Goal: Task Accomplishment & Management: Complete application form

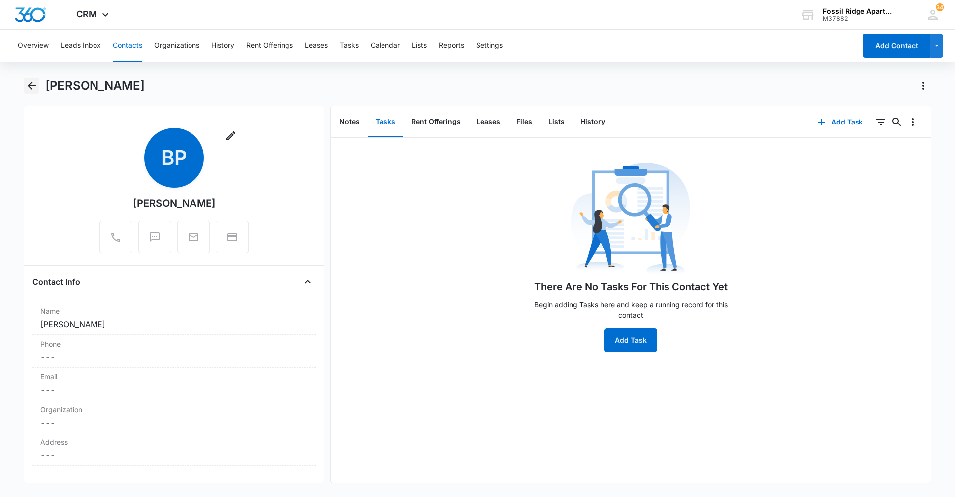
drag, startPoint x: 35, startPoint y: 86, endPoint x: 954, endPoint y: 83, distance: 919.1
click at [35, 86] on icon "Back" at bounding box center [32, 86] width 8 height 8
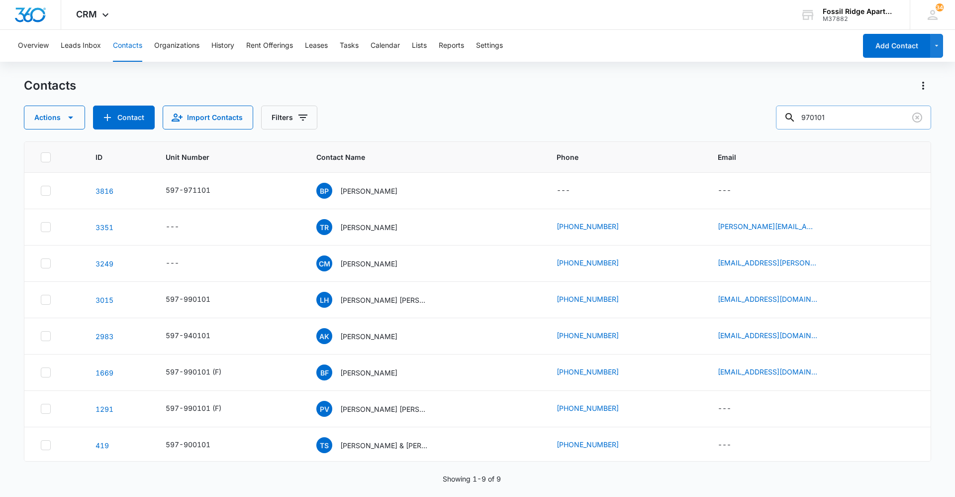
drag, startPoint x: 870, startPoint y: 129, endPoint x: 802, endPoint y: 117, distance: 69.1
click at [805, 117] on div "970101" at bounding box center [853, 117] width 155 height 24
click at [126, 45] on button "Contacts" at bounding box center [127, 46] width 29 height 32
type input "700202"
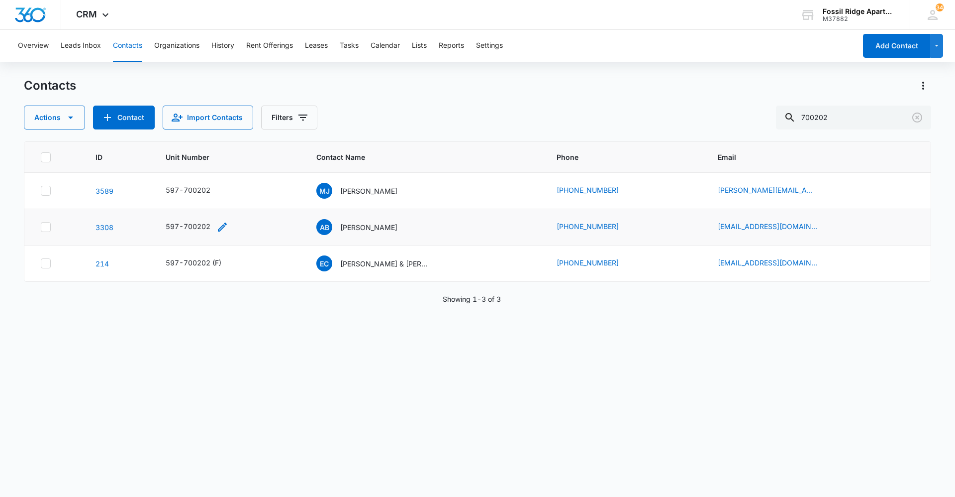
click at [216, 228] on icon "Unit Number - 597-700202 - Select to Edit Field" at bounding box center [222, 227] width 12 height 12
click at [211, 158] on input "597-700202" at bounding box center [201, 163] width 125 height 24
type input "597-700202(F)"
click at [236, 190] on button "Save" at bounding box center [249, 194] width 29 height 19
click at [365, 228] on p "[PERSON_NAME]" at bounding box center [368, 227] width 57 height 10
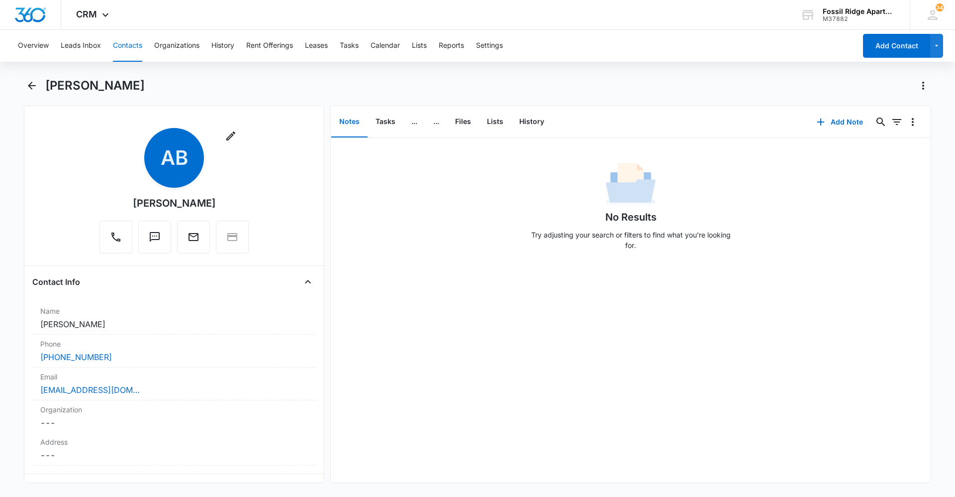
click at [28, 77] on div "Overview Leads Inbox Contacts Organizations History Rent Offerings Leases Tasks…" at bounding box center [477, 262] width 955 height 465
click at [26, 86] on icon "Back" at bounding box center [32, 86] width 12 height 12
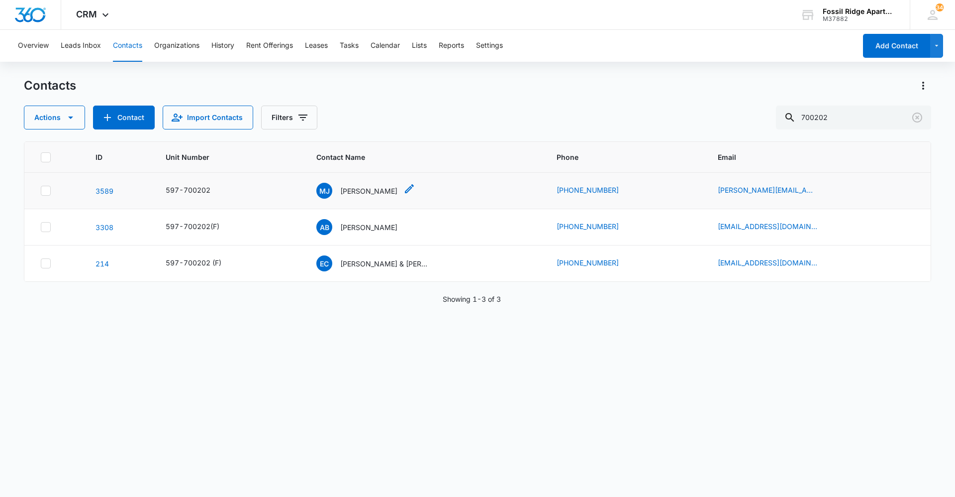
click at [353, 191] on p "[PERSON_NAME]" at bounding box center [368, 191] width 57 height 10
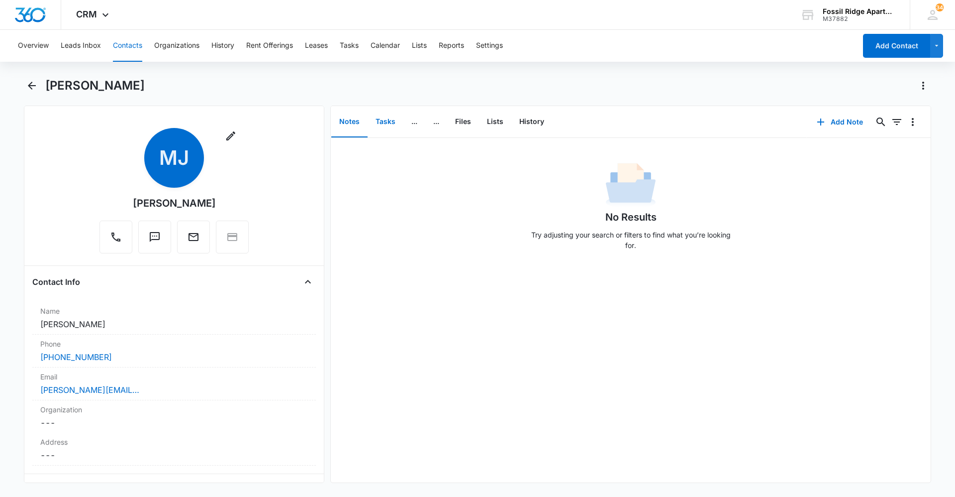
drag, startPoint x: 385, startPoint y: 120, endPoint x: 297, endPoint y: 131, distance: 88.7
click at [379, 121] on button "Tasks" at bounding box center [386, 121] width 36 height 31
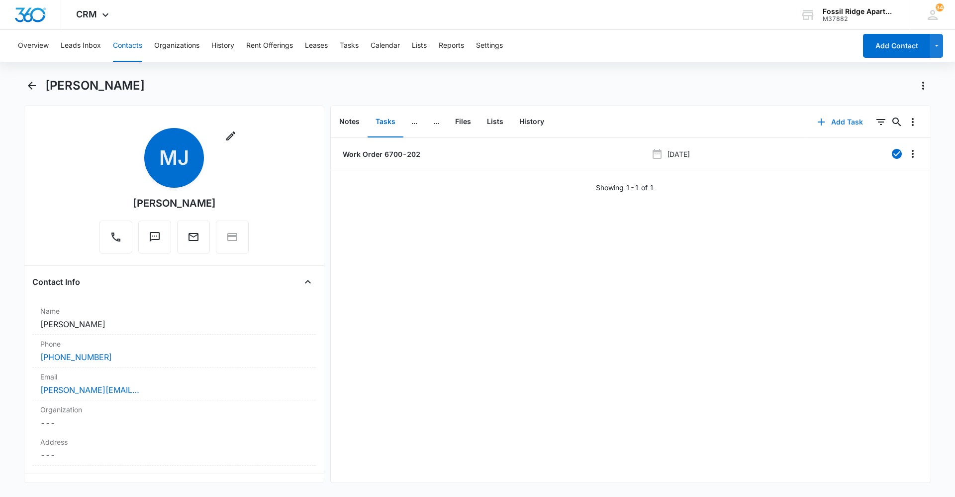
click at [816, 122] on icon "button" at bounding box center [822, 122] width 12 height 12
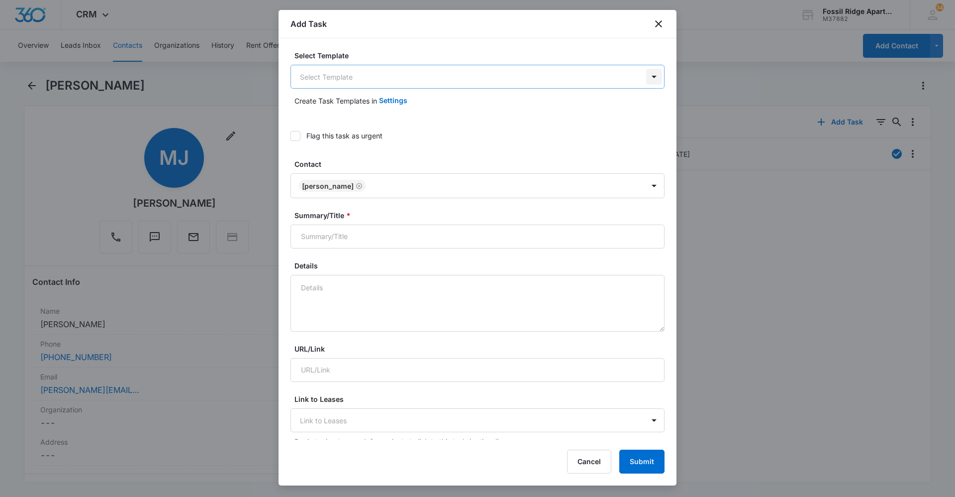
click at [646, 76] on body "CRM Apps Reputation Websites Forms CRM Email Social Content Ads Intelligence Fi…" at bounding box center [477, 248] width 955 height 497
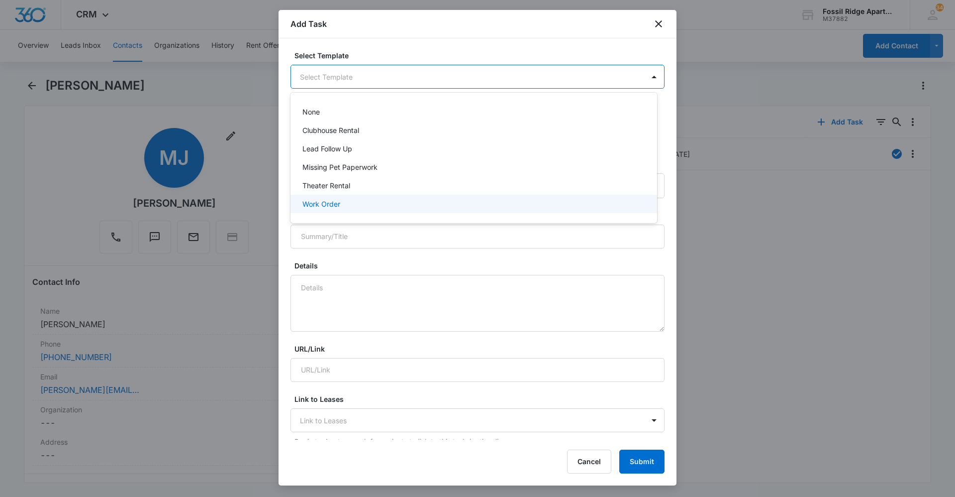
click at [320, 204] on p "Work Order" at bounding box center [322, 204] width 38 height 10
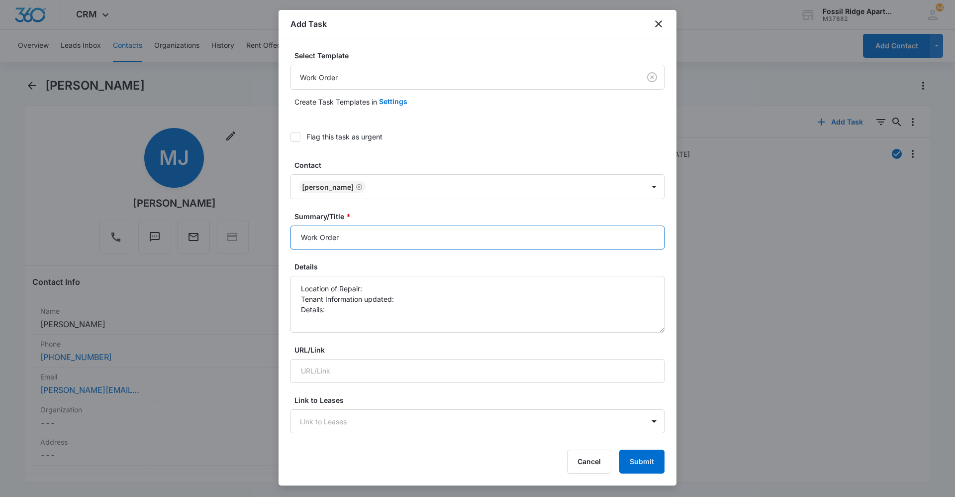
click at [355, 235] on input "Work Order" at bounding box center [478, 237] width 374 height 24
type input "Work Order 6700-202"
click at [382, 286] on textarea "Location of Repair: Tenant Information updated: Details:" at bounding box center [478, 304] width 374 height 57
click at [403, 297] on textarea "Location of Repair: bathroom Tenant Information updated: Details:" at bounding box center [478, 304] width 374 height 57
click at [356, 312] on textarea "Location of Repair: bathroom Tenant Information updated: yes Details:" at bounding box center [478, 304] width 374 height 57
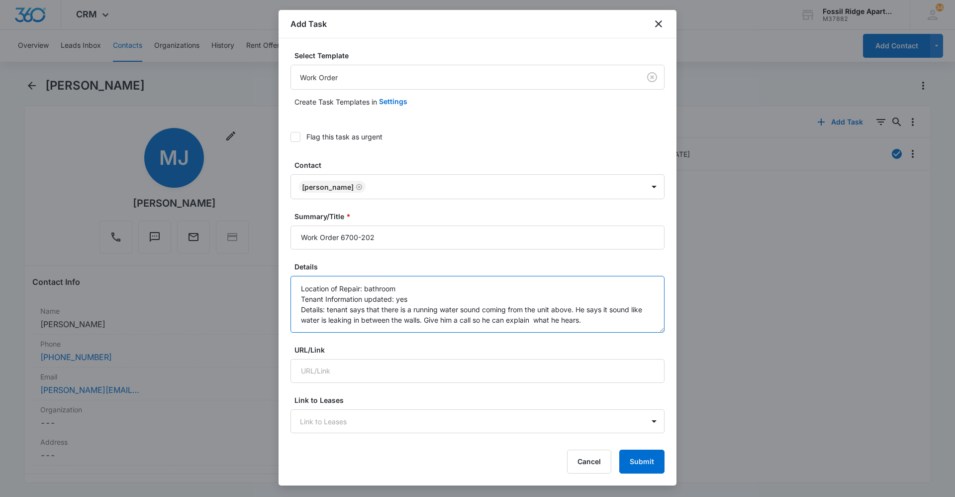
type textarea "Location of Repair: bathroom Tenant Information updated: yes Details: tenant sa…"
click at [299, 137] on icon at bounding box center [295, 136] width 9 height 9
click at [291, 137] on input "Flag this task as urgent" at bounding box center [291, 137] width 0 height 0
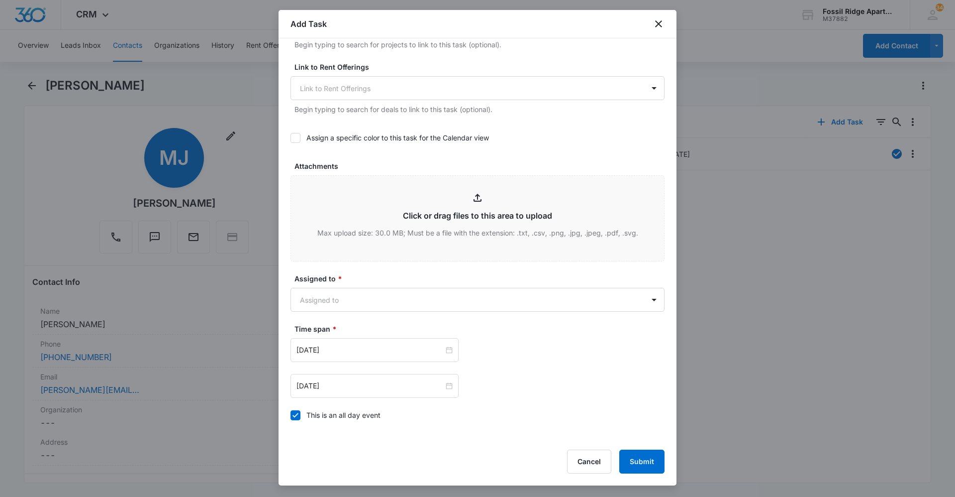
scroll to position [398, 0]
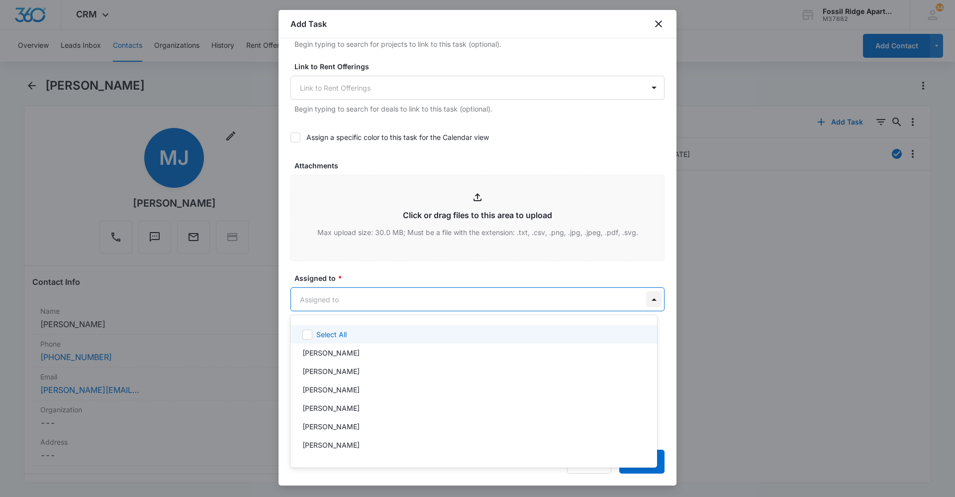
click at [647, 301] on body "CRM Apps Reputation Websites Forms CRM Email Social Content Ads Intelligence Fi…" at bounding box center [477, 248] width 955 height 497
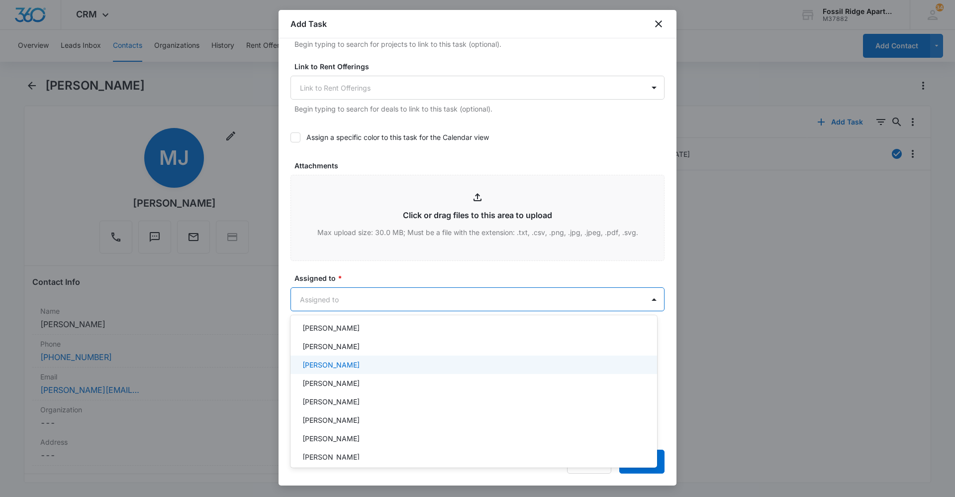
scroll to position [149, 0]
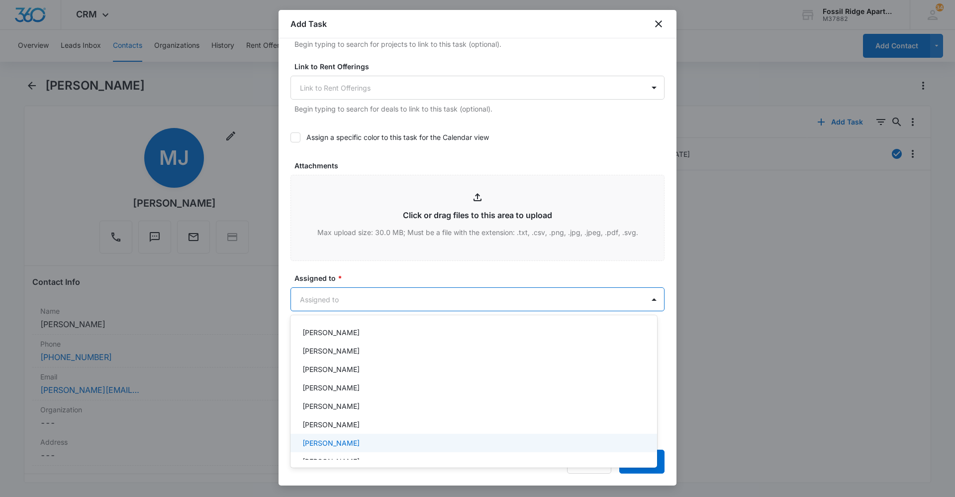
click at [310, 443] on p "[PERSON_NAME]" at bounding box center [331, 442] width 57 height 10
click at [443, 301] on div at bounding box center [477, 248] width 955 height 497
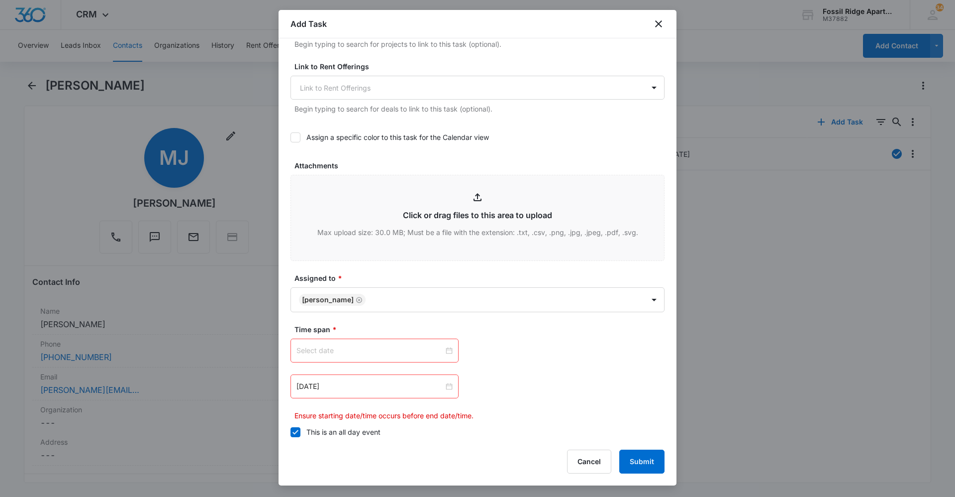
click at [448, 350] on div at bounding box center [375, 350] width 156 height 11
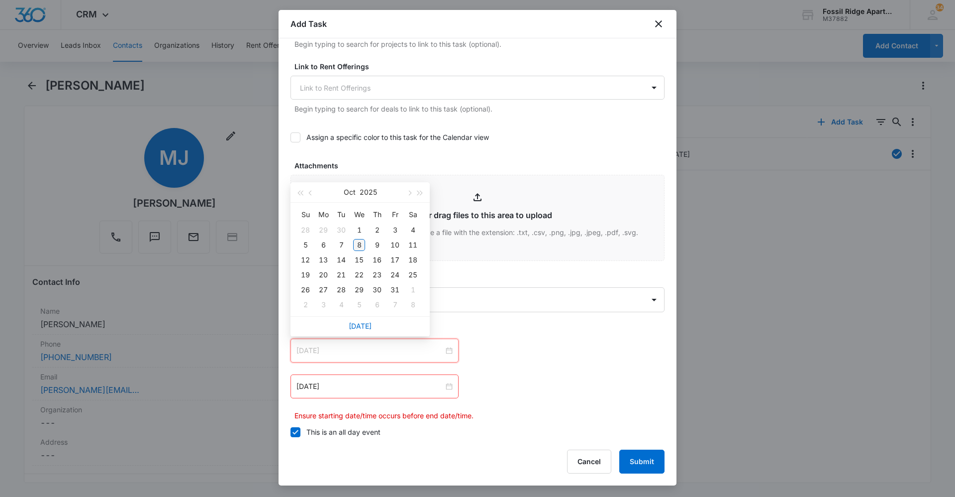
type input "[DATE]"
click at [361, 241] on div "8" at bounding box center [359, 245] width 12 height 12
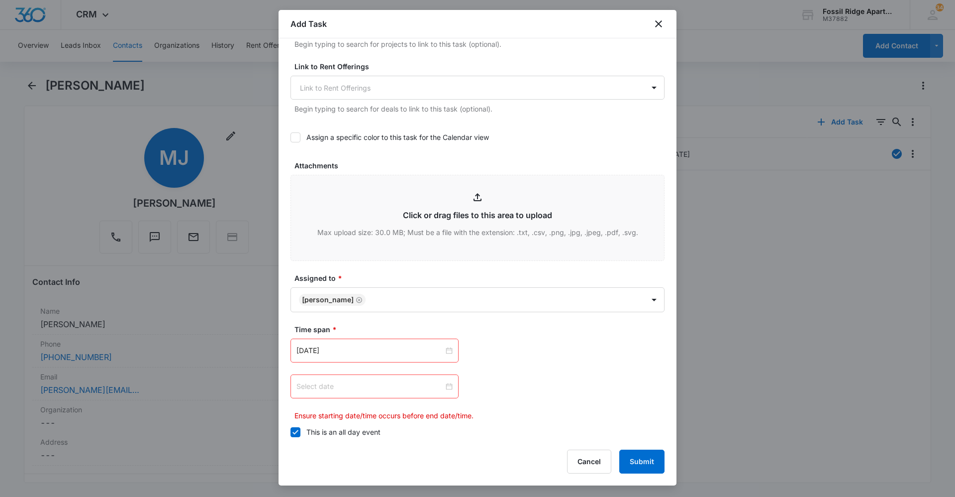
click at [449, 386] on div at bounding box center [375, 386] width 156 height 11
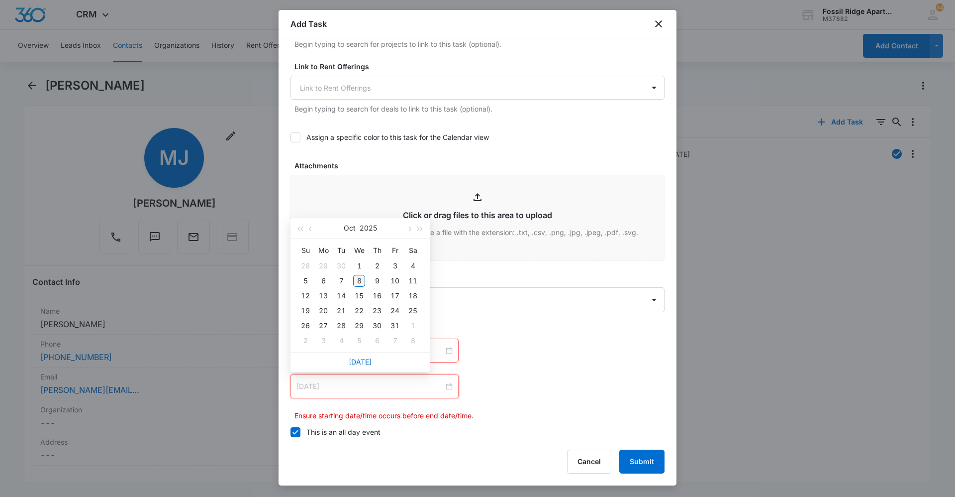
type input "[DATE]"
click at [360, 278] on div "8" at bounding box center [359, 281] width 12 height 12
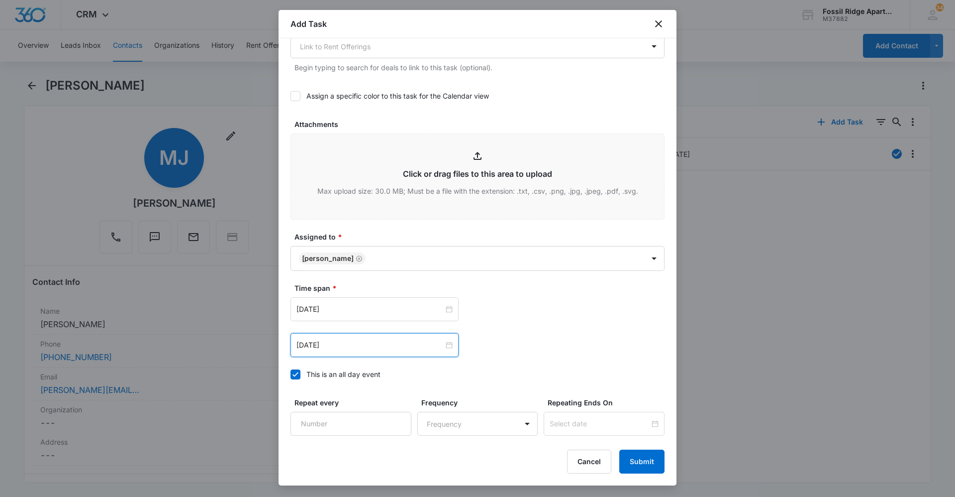
scroll to position [520, 0]
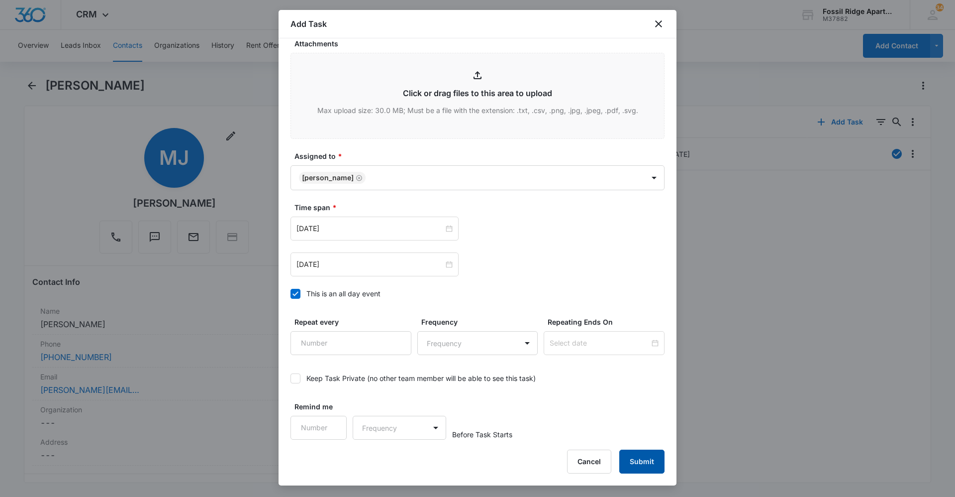
click at [637, 462] on button "Submit" at bounding box center [642, 461] width 45 height 24
